Goal: Transaction & Acquisition: Book appointment/travel/reservation

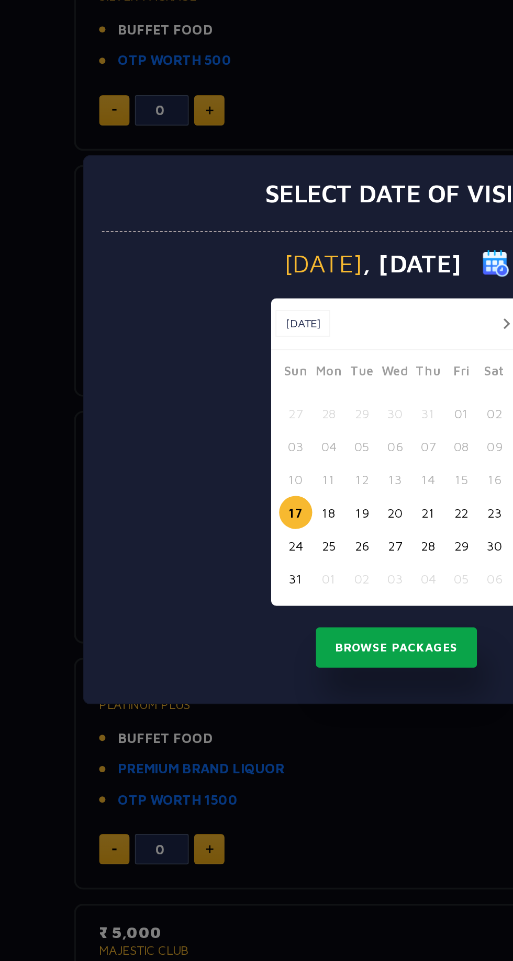
click at [263, 620] on button "Browse Packages" at bounding box center [256, 608] width 94 height 24
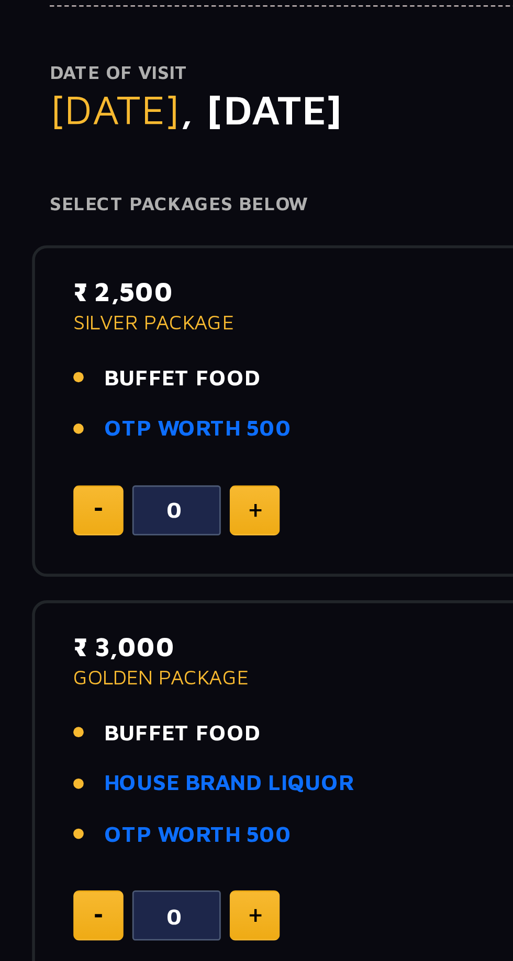
click at [146, 293] on img at bounding box center [147, 293] width 5 height 5
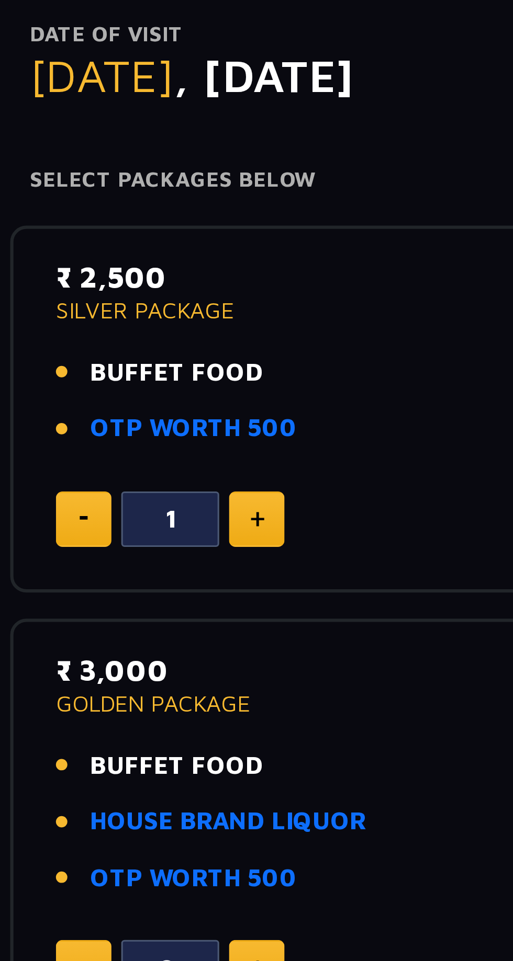
click at [149, 293] on img at bounding box center [147, 293] width 5 height 5
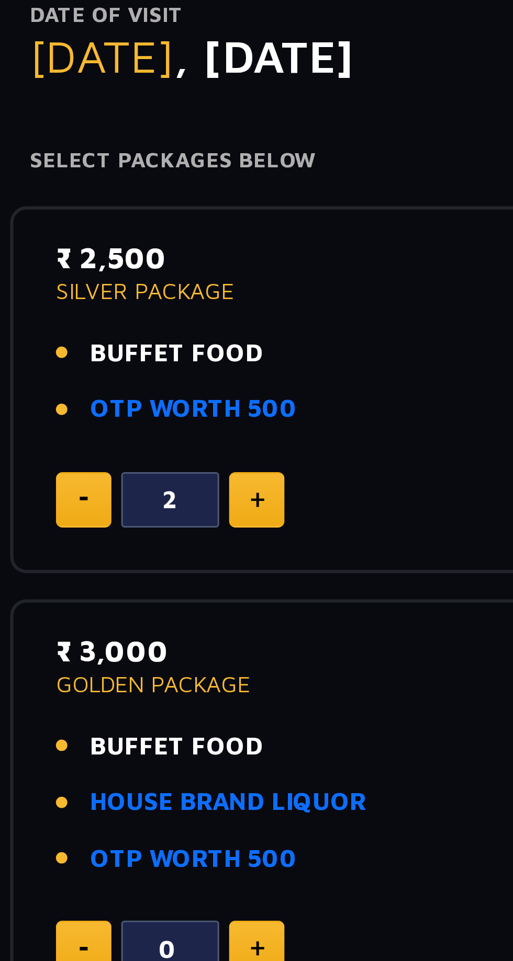
click at [118, 226] on p "SILVER PACKAGE" at bounding box center [256, 226] width 347 height 7
click at [104, 209] on p "₹ 2,500" at bounding box center [256, 216] width 347 height 14
click at [146, 291] on img at bounding box center [147, 293] width 5 height 5
click at [145, 293] on img at bounding box center [147, 293] width 5 height 5
click at [149, 293] on img at bounding box center [147, 293] width 5 height 5
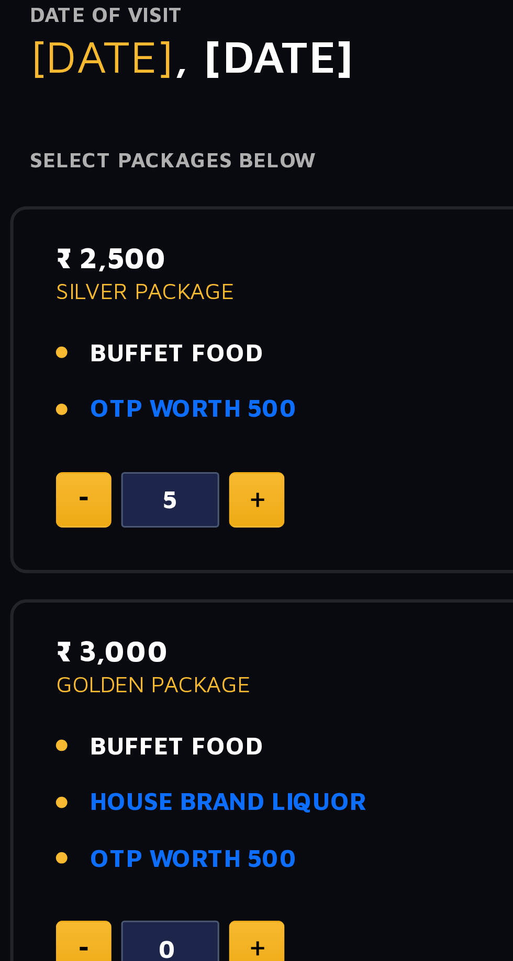
click at [147, 294] on img at bounding box center [147, 293] width 5 height 5
click at [146, 293] on img at bounding box center [147, 293] width 5 height 5
type input "7"
